Goal: Navigation & Orientation: Find specific page/section

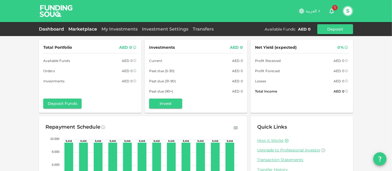
click at [85, 26] on link "Marketplace" at bounding box center [82, 28] width 33 height 5
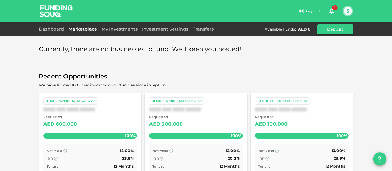
click at [67, 29] on link "Marketplace" at bounding box center [82, 28] width 33 height 5
click at [58, 30] on link "Dashboard" at bounding box center [52, 28] width 27 height 5
